Goal: Information Seeking & Learning: Learn about a topic

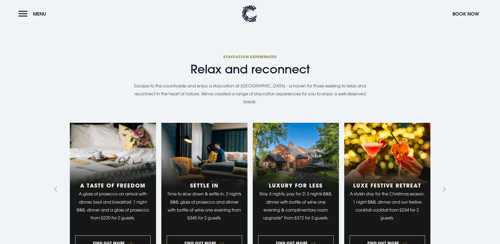
scroll to position [554, 0]
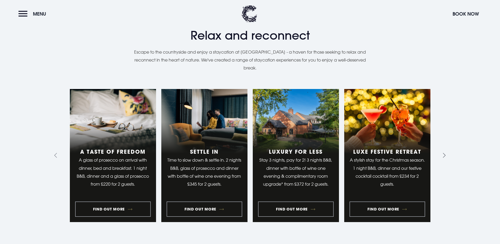
click at [444, 153] on icon "Next slide" at bounding box center [443, 155] width 5 height 5
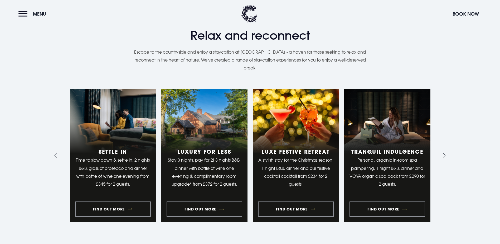
click at [444, 153] on icon "Next slide" at bounding box center [443, 155] width 5 height 5
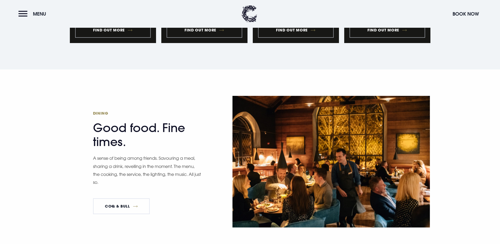
scroll to position [791, 0]
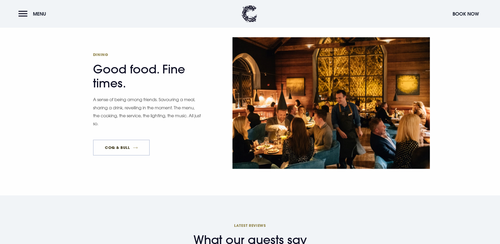
click at [132, 139] on link "Coq & Bull" at bounding box center [121, 147] width 57 height 16
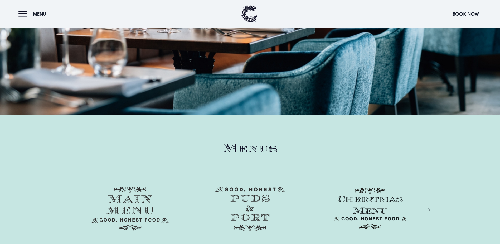
scroll to position [738, 0]
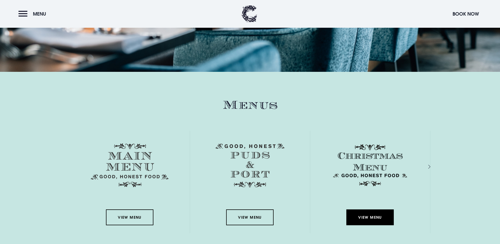
click at [382, 209] on link "View Menu" at bounding box center [369, 217] width 47 height 16
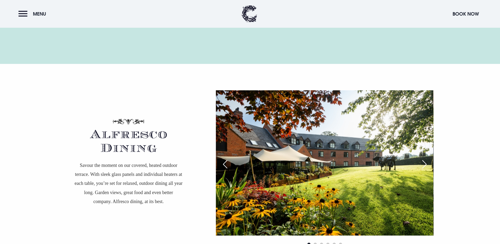
scroll to position [975, 0]
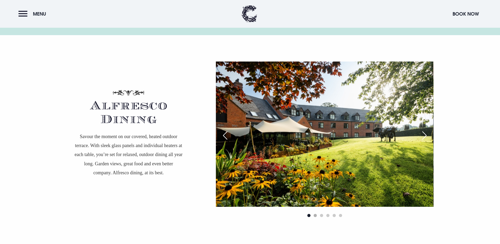
click at [316, 214] on span "Go to slide 2" at bounding box center [315, 215] width 3 height 3
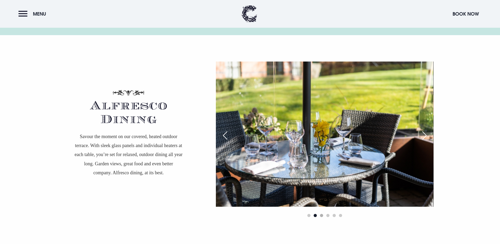
click at [322, 214] on span "Go to slide 3" at bounding box center [321, 215] width 3 height 3
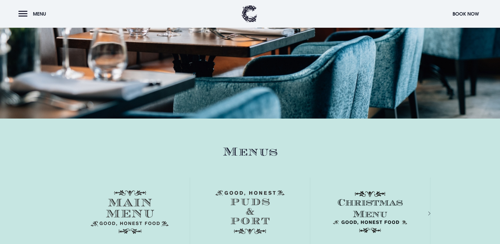
scroll to position [738, 0]
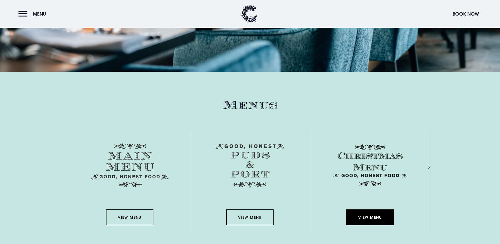
click at [381, 209] on link "View Menu" at bounding box center [369, 217] width 47 height 16
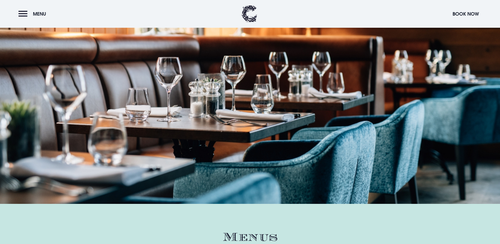
scroll to position [765, 0]
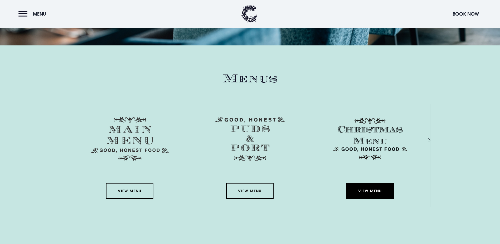
click at [377, 183] on link "View Menu" at bounding box center [369, 191] width 47 height 16
